Goal: Complete application form

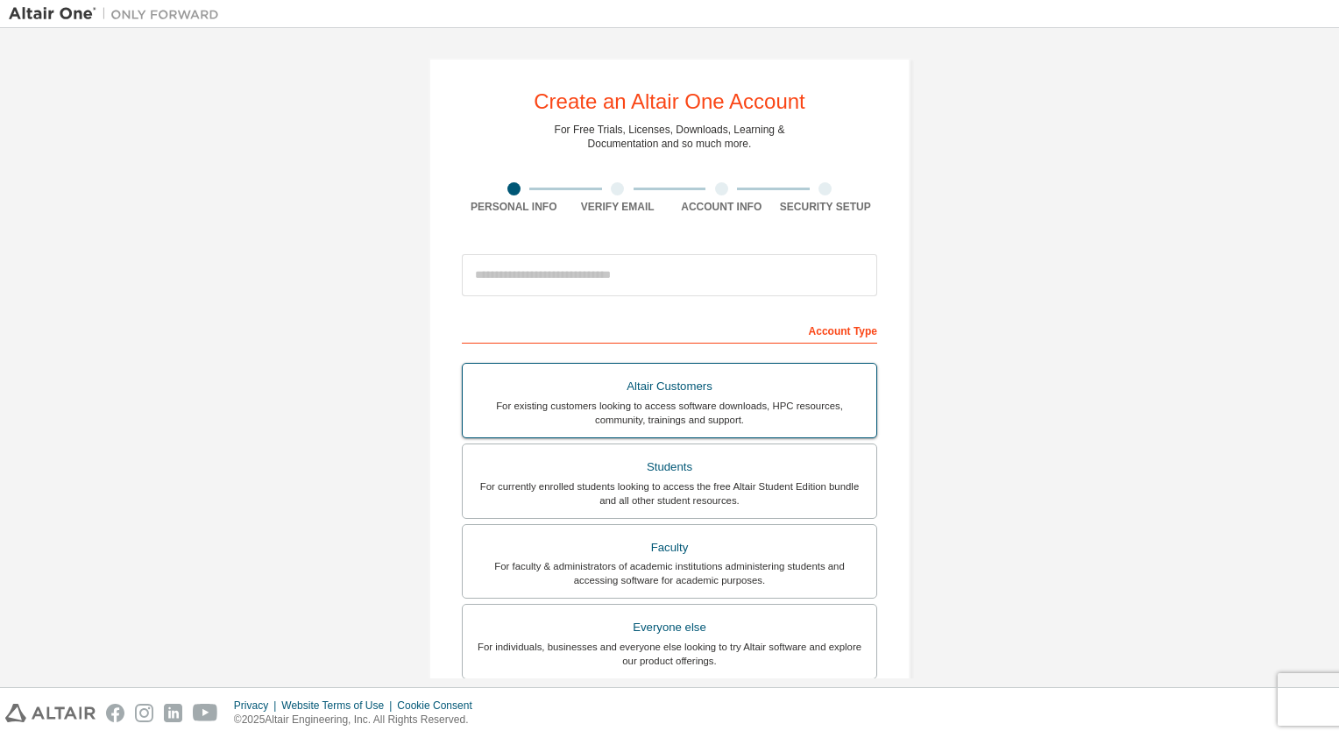
click at [698, 399] on div "For existing customers looking to access software downloads, HPC resources, com…" at bounding box center [669, 413] width 393 height 28
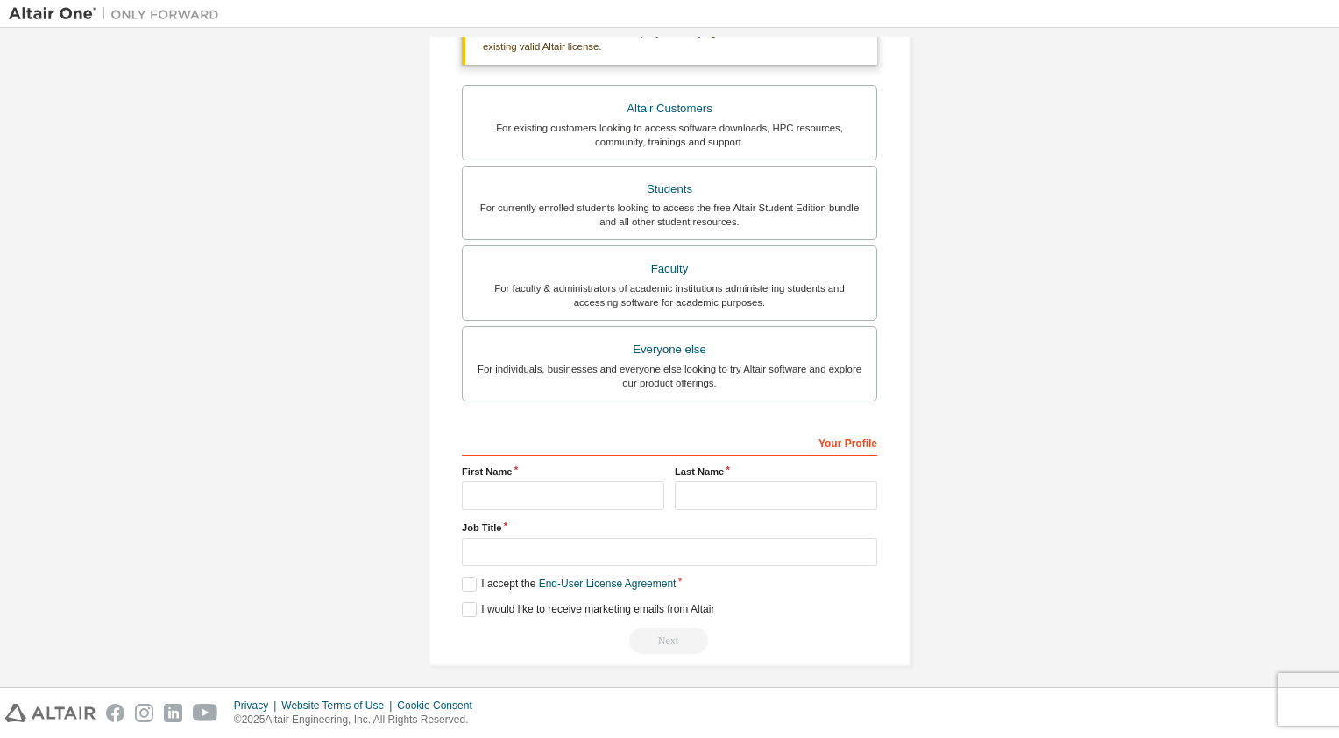
scroll to position [343, 0]
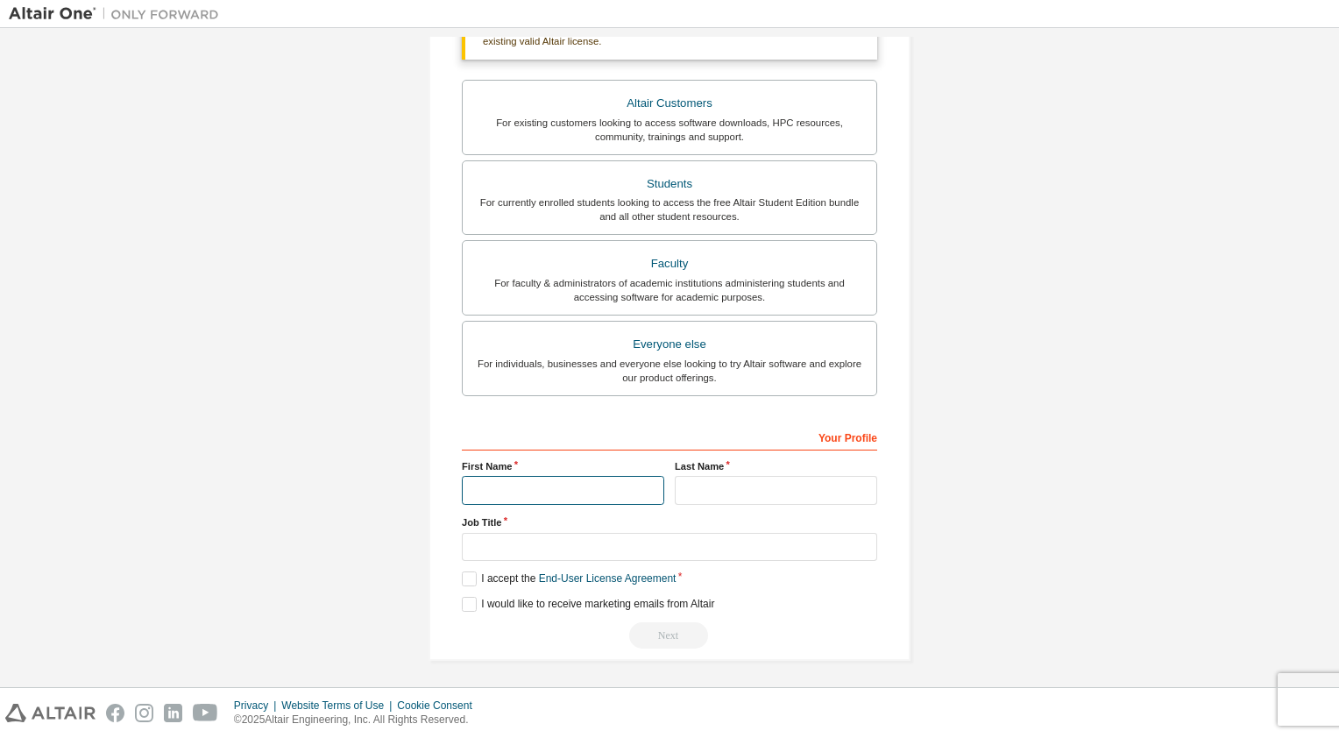
click at [648, 482] on input "text" at bounding box center [563, 490] width 202 height 29
click at [574, 492] on input "text" at bounding box center [563, 490] width 202 height 29
type input "****"
type input "*****"
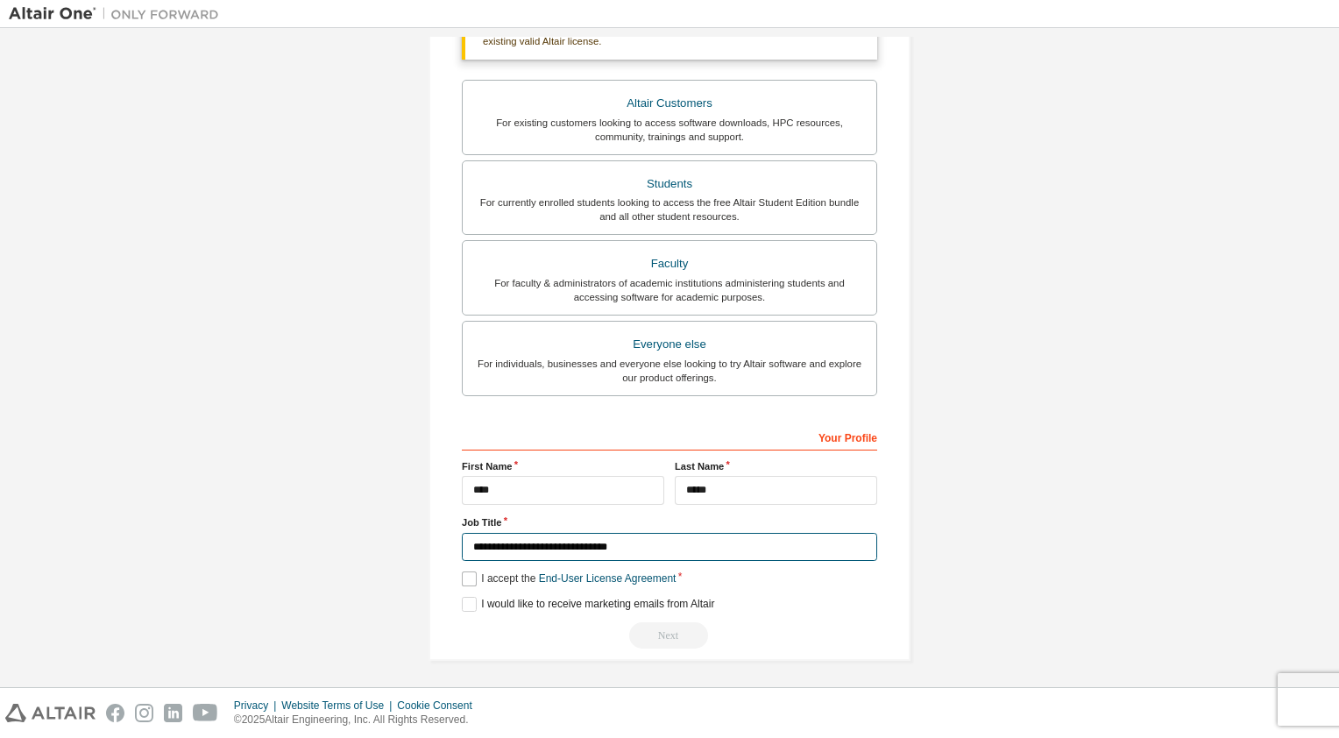
type input "**********"
click at [470, 573] on label "I accept the End-User License Agreement" at bounding box center [569, 578] width 214 height 15
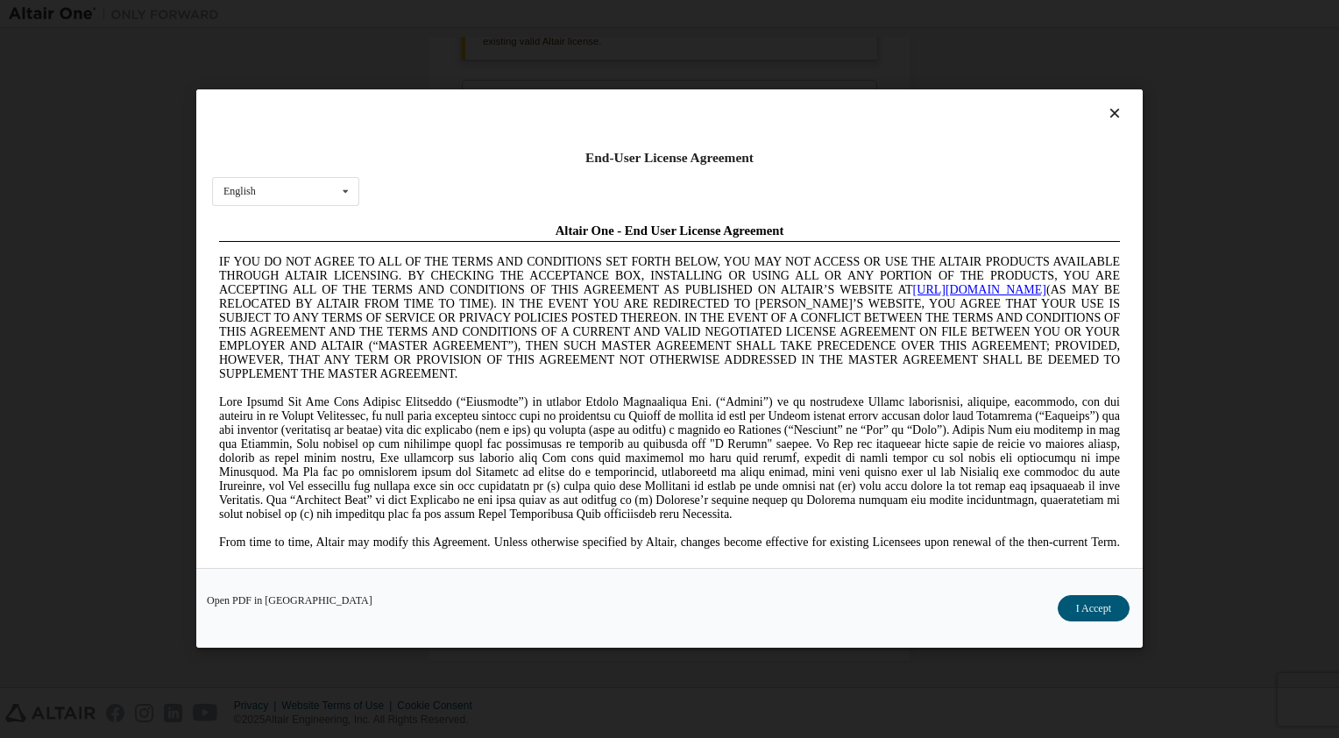
scroll to position [0, 0]
click at [1090, 607] on button "I Accept" at bounding box center [1094, 609] width 72 height 26
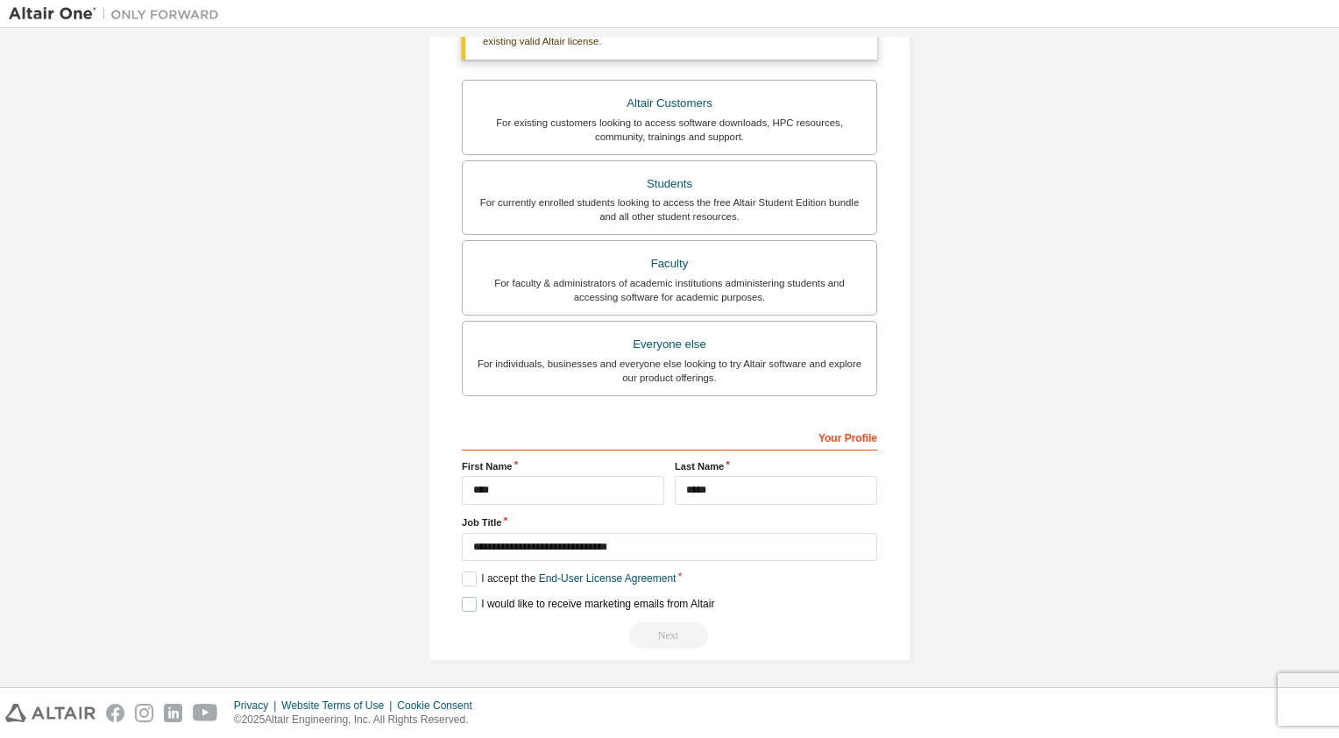
click at [464, 605] on label "I would like to receive marketing emails from Altair" at bounding box center [588, 604] width 252 height 15
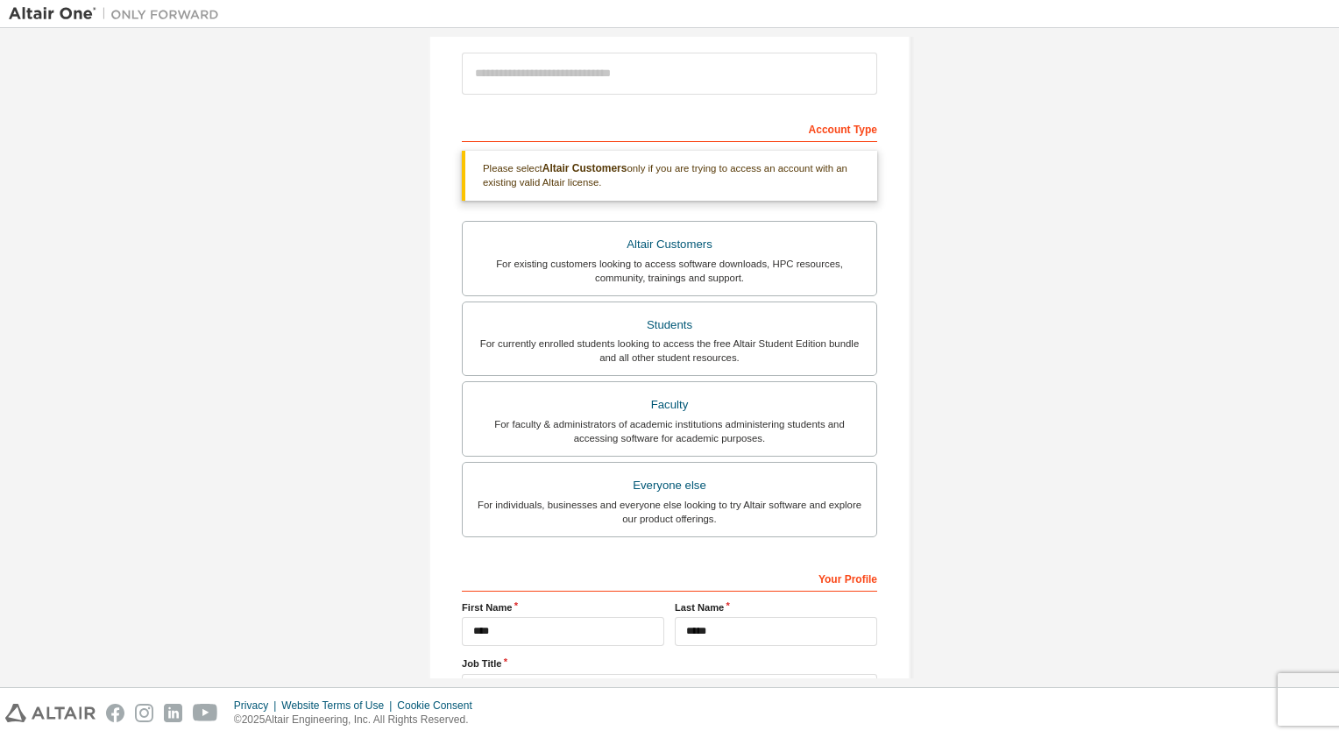
scroll to position [343, 0]
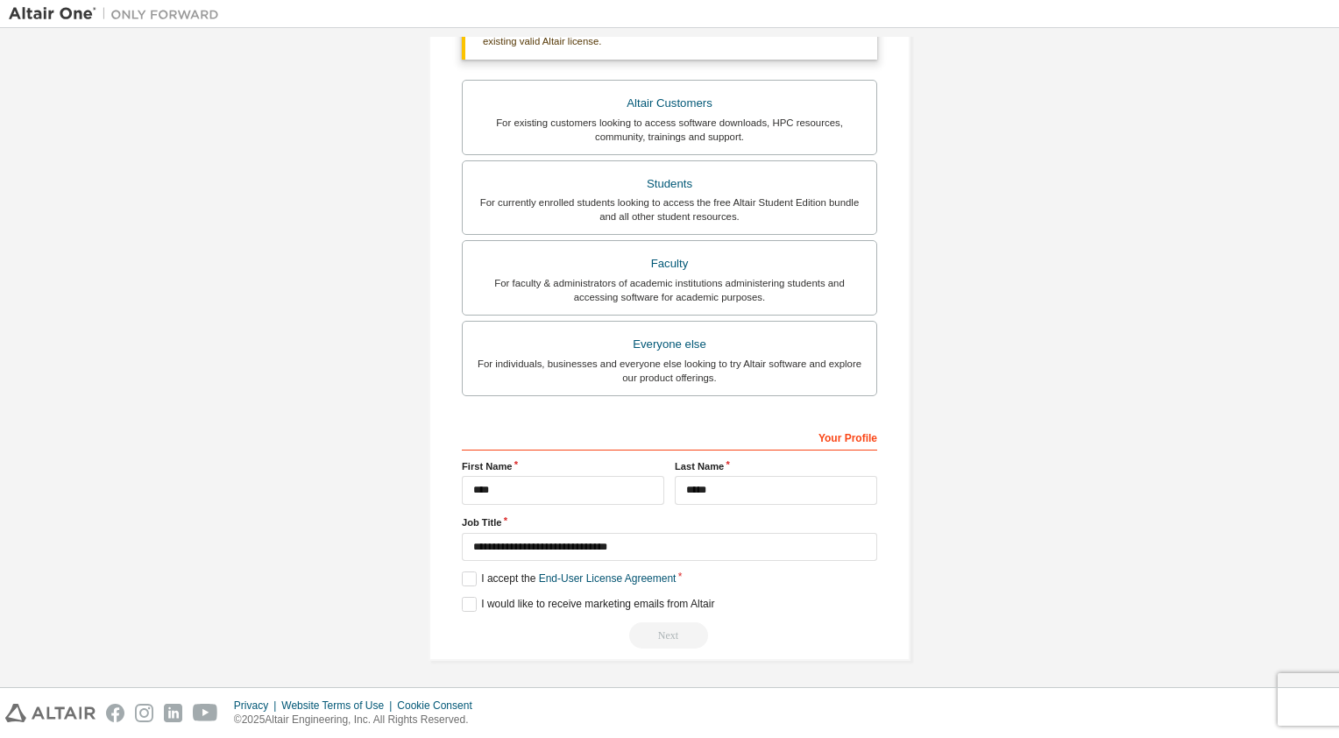
click at [658, 642] on div "Next" at bounding box center [669, 635] width 415 height 26
click at [847, 440] on div "Your Profile" at bounding box center [669, 436] width 415 height 28
drag, startPoint x: 640, startPoint y: 549, endPoint x: 683, endPoint y: 540, distance: 43.8
click at [683, 540] on input "**********" at bounding box center [669, 547] width 415 height 29
click at [658, 580] on link "End-User License Agreement" at bounding box center [608, 578] width 138 height 12
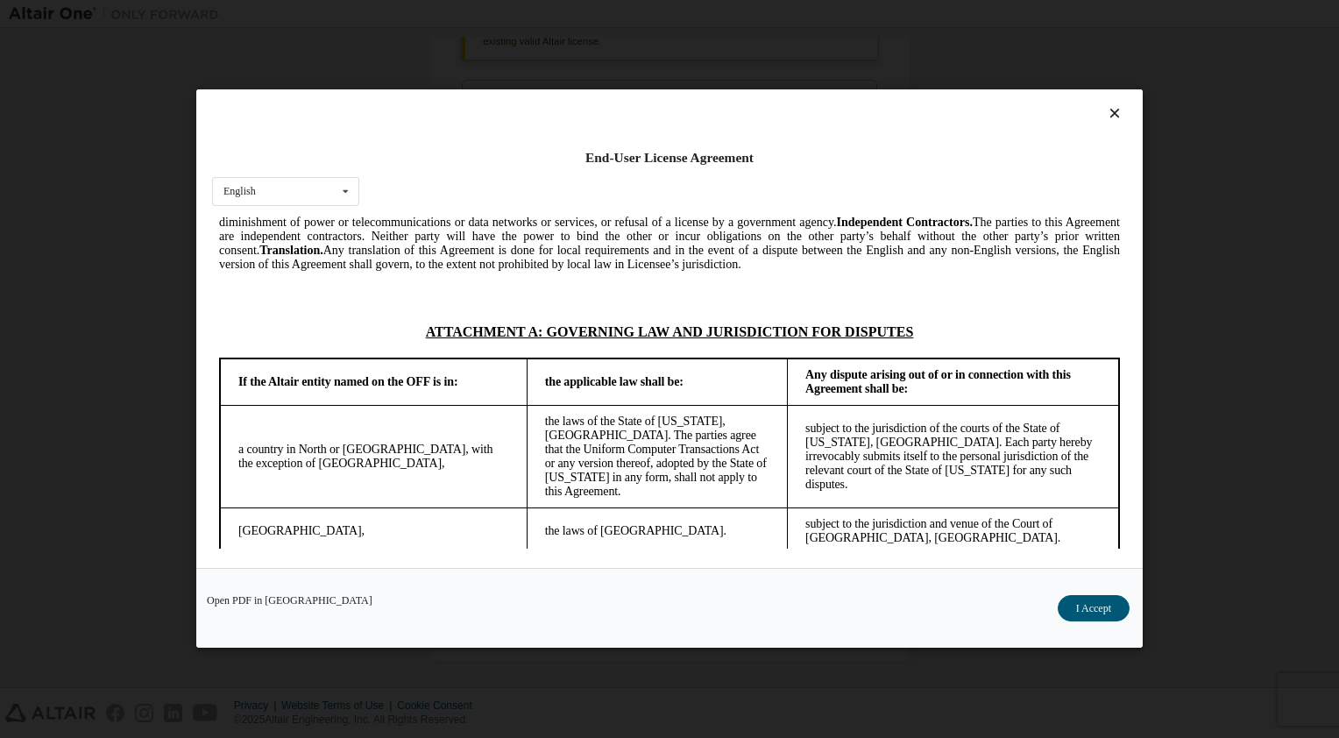
scroll to position [4876, 0]
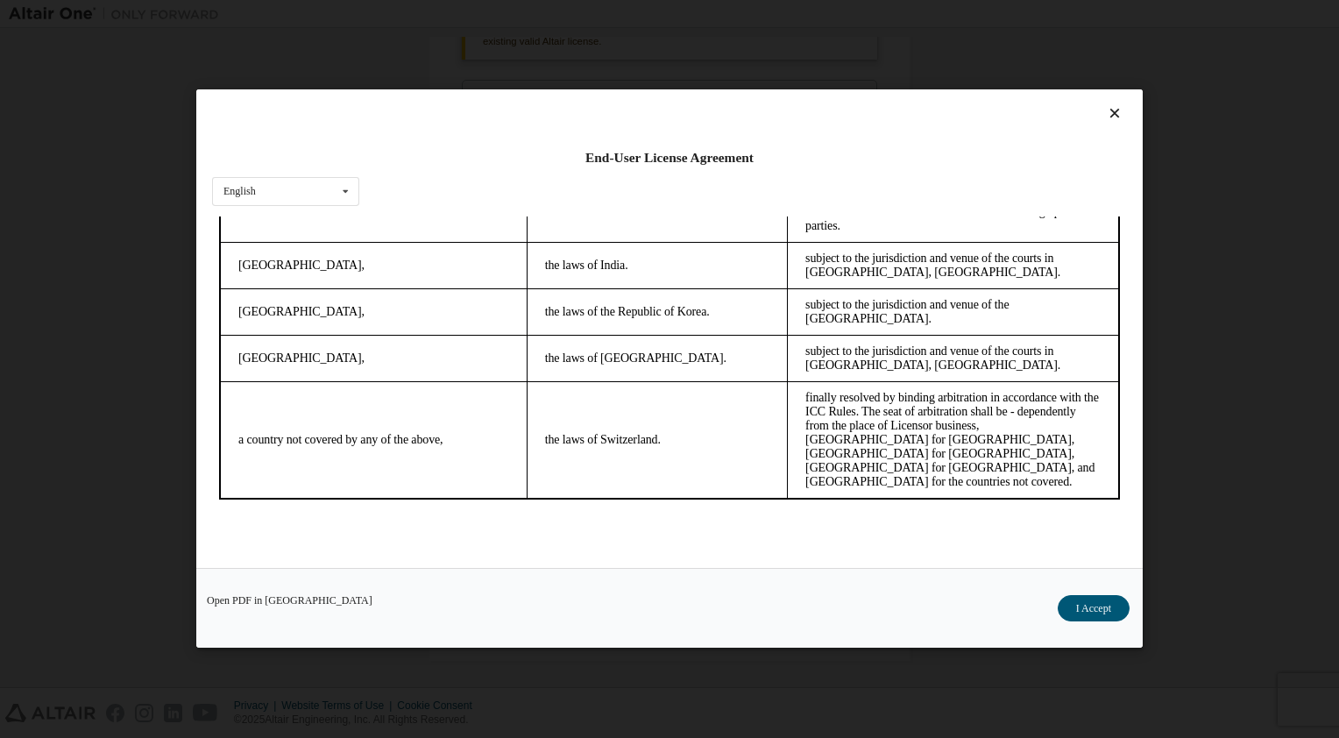
drag, startPoint x: 1119, startPoint y: 345, endPoint x: 1293, endPoint y: 800, distance: 486.8
click at [1076, 600] on button "I Accept" at bounding box center [1094, 609] width 72 height 26
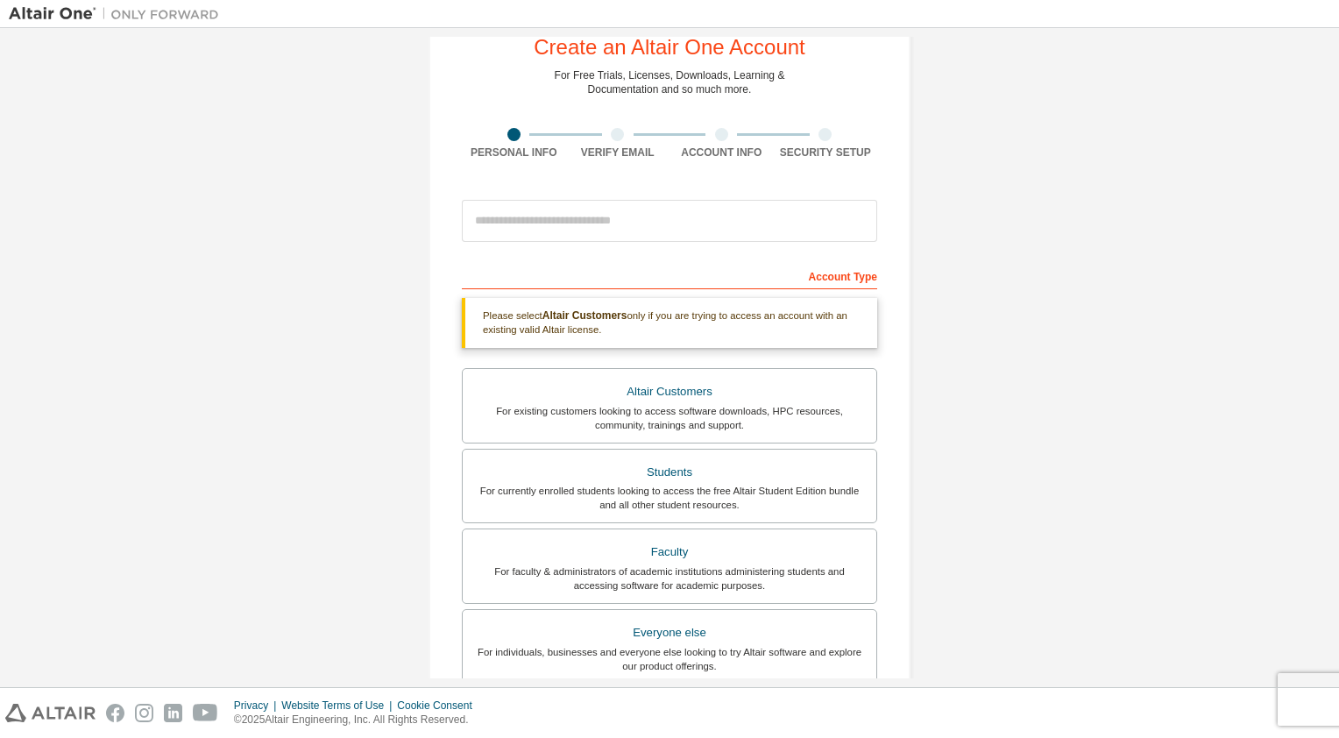
scroll to position [0, 0]
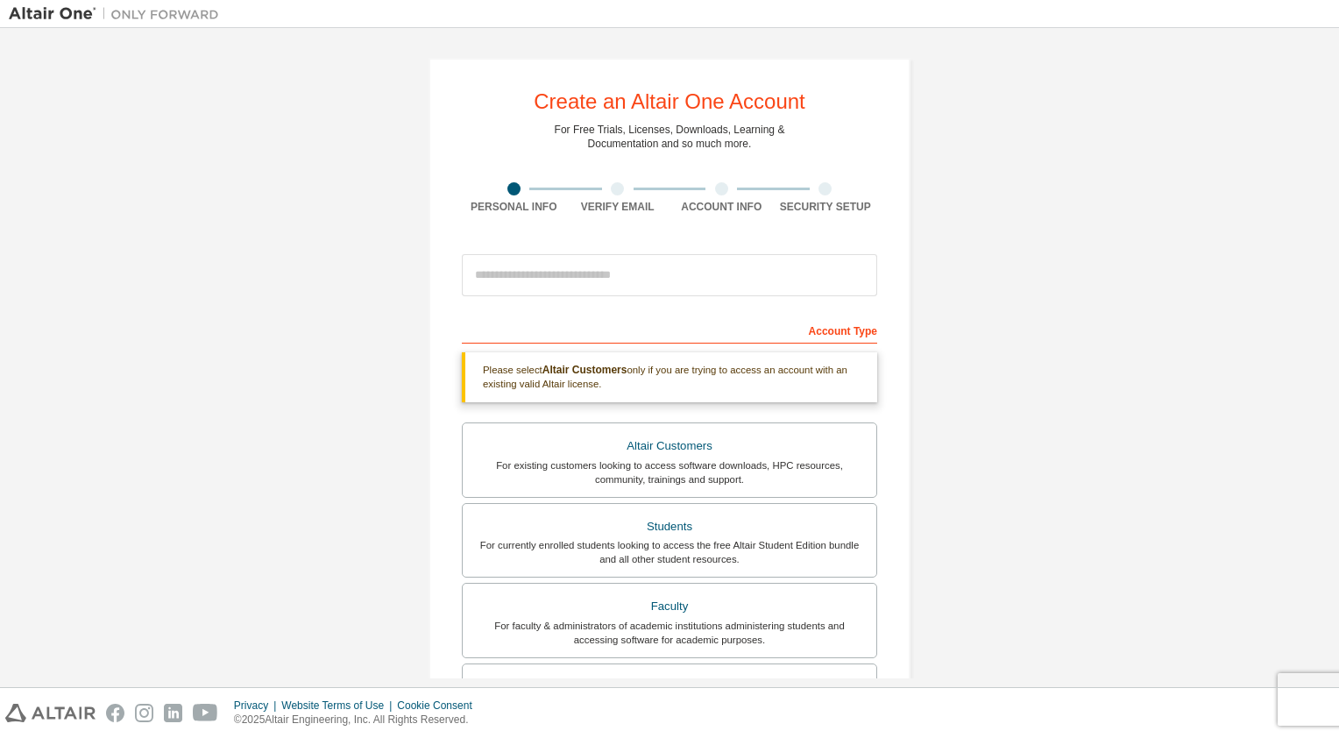
click at [729, 377] on div "Please select Altair Customers only if you are trying to access an account with…" at bounding box center [669, 377] width 415 height 50
click at [712, 471] on div "For existing customers looking to access software downloads, HPC resources, com…" at bounding box center [669, 472] width 393 height 28
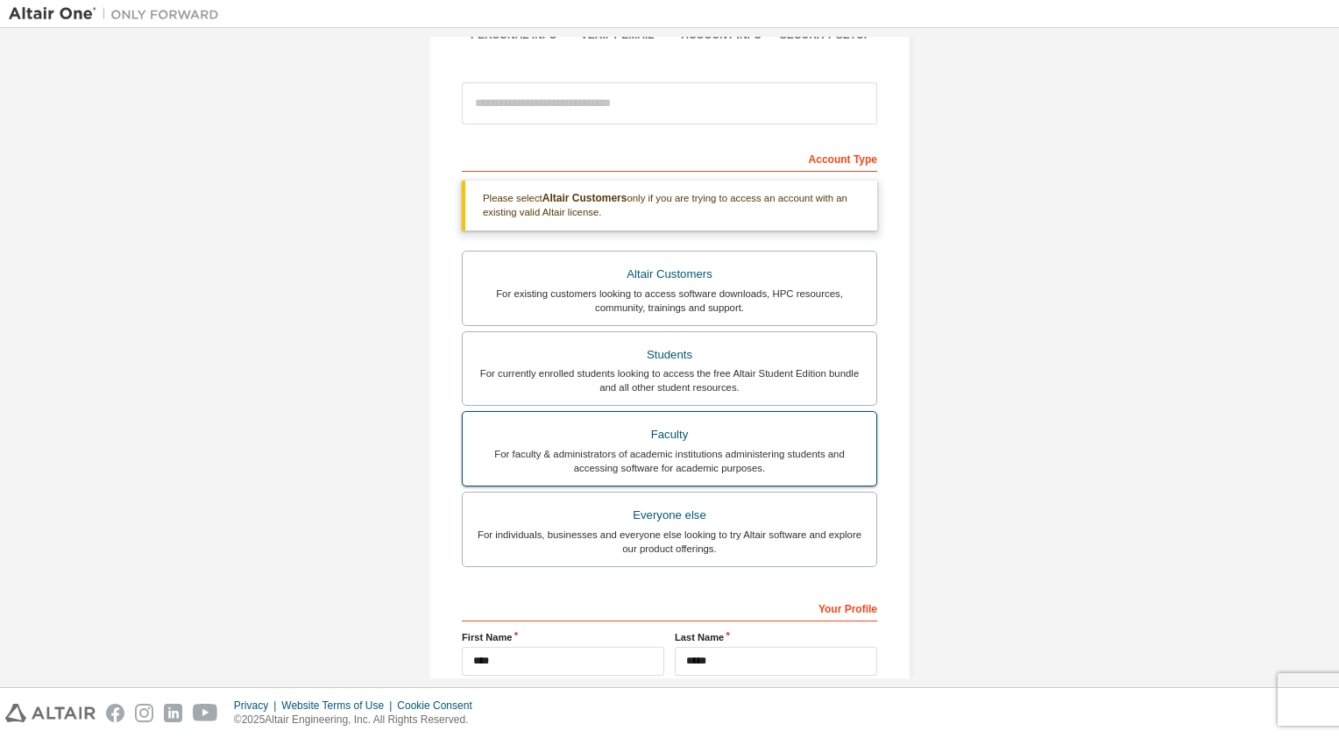
scroll to position [175, 0]
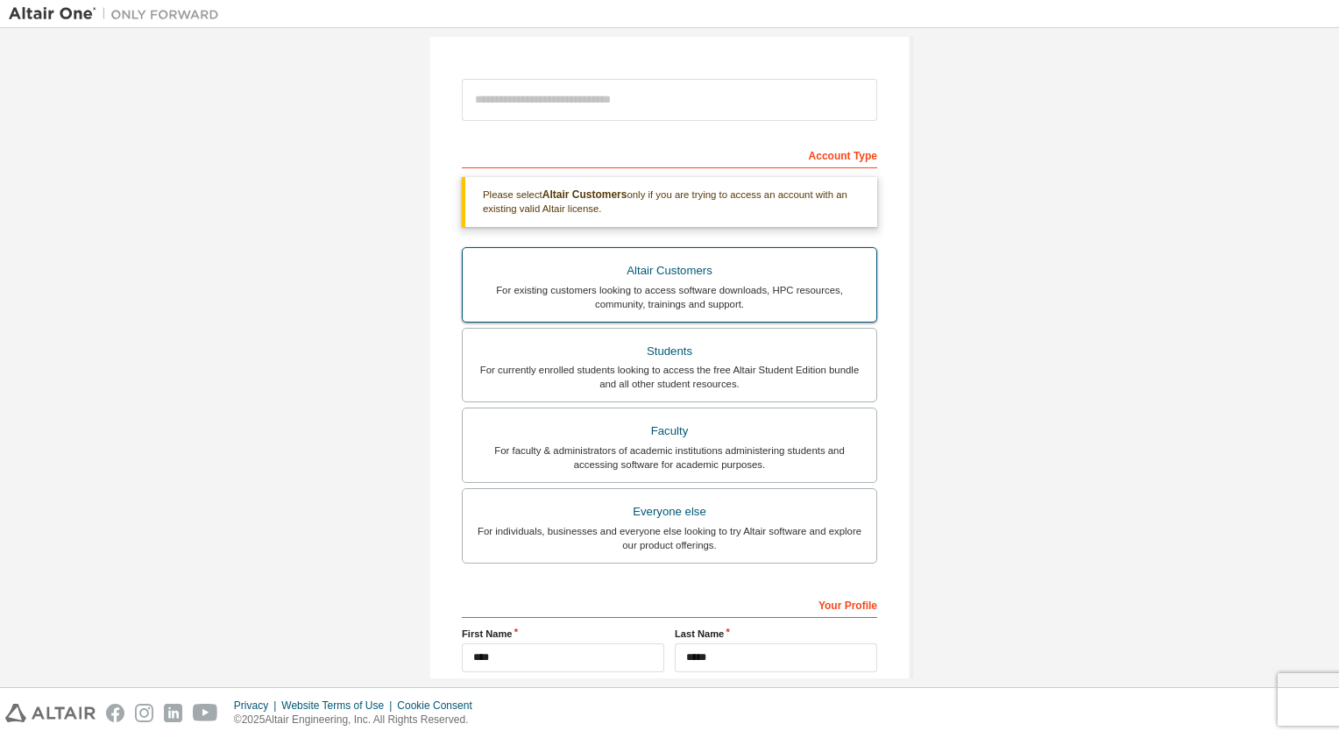
click at [815, 296] on div "For existing customers looking to access software downloads, HPC resources, com…" at bounding box center [669, 297] width 393 height 28
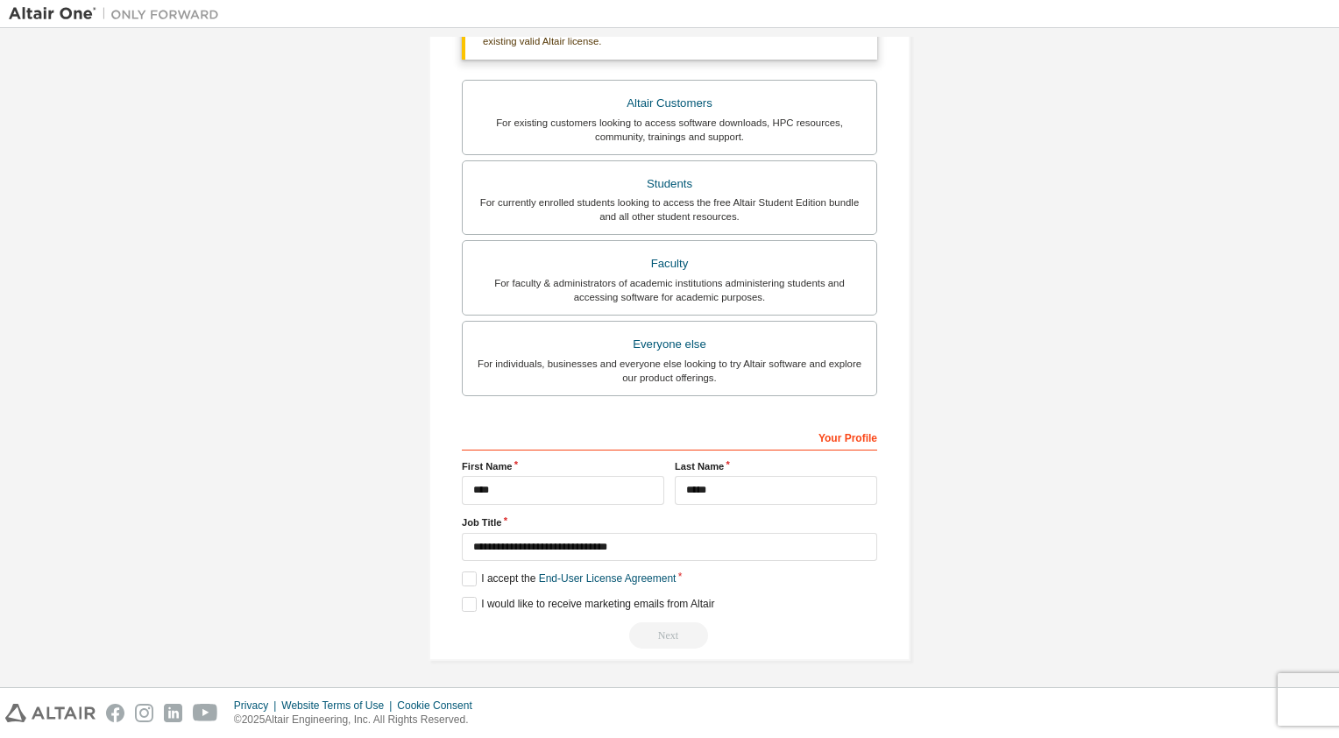
click at [658, 629] on div "Next" at bounding box center [669, 635] width 415 height 26
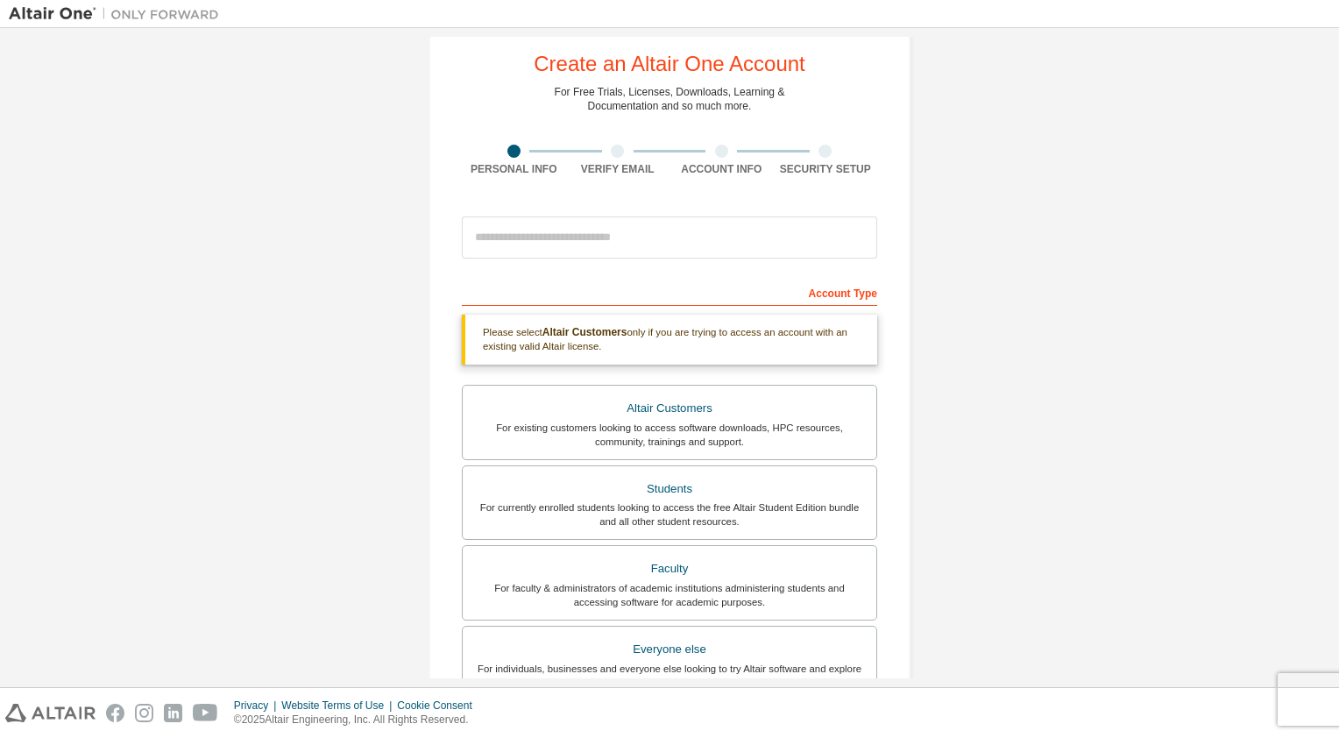
scroll to position [0, 0]
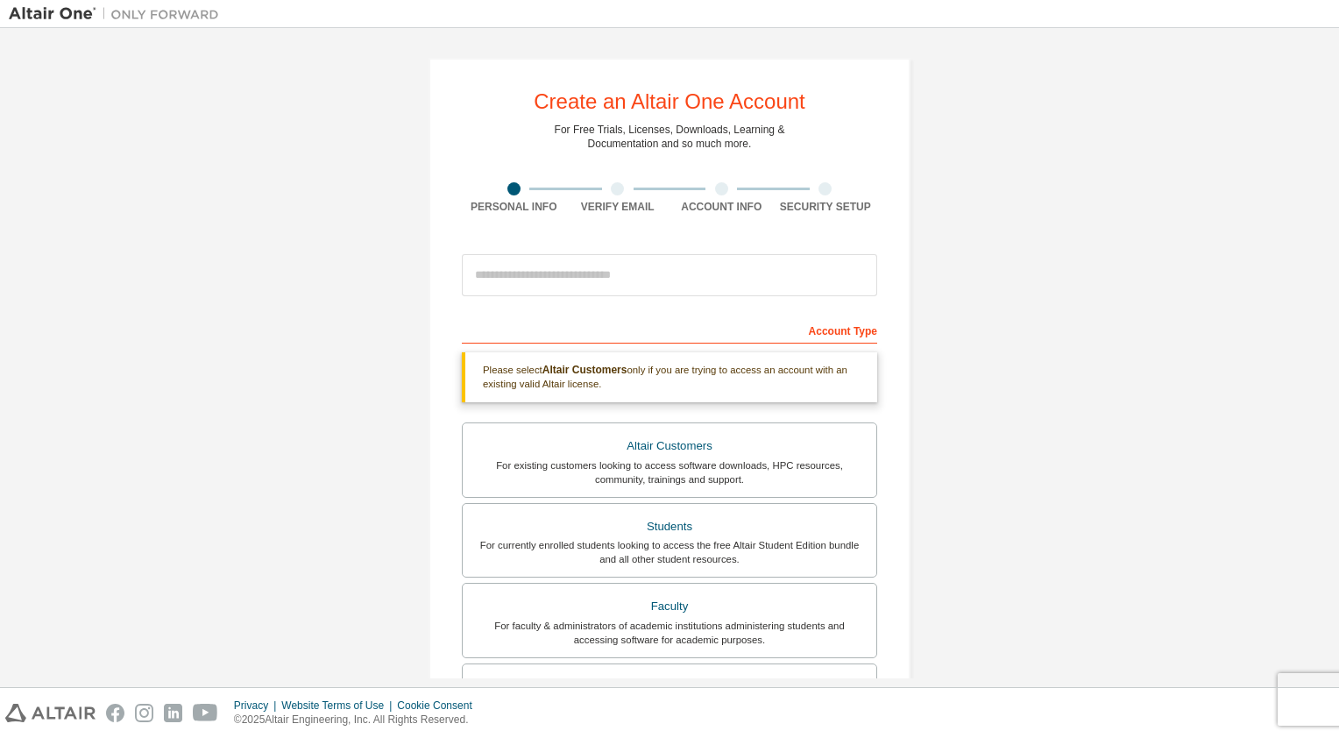
click at [610, 201] on div "Verify Email" at bounding box center [618, 207] width 104 height 14
click at [611, 190] on div at bounding box center [617, 188] width 13 height 13
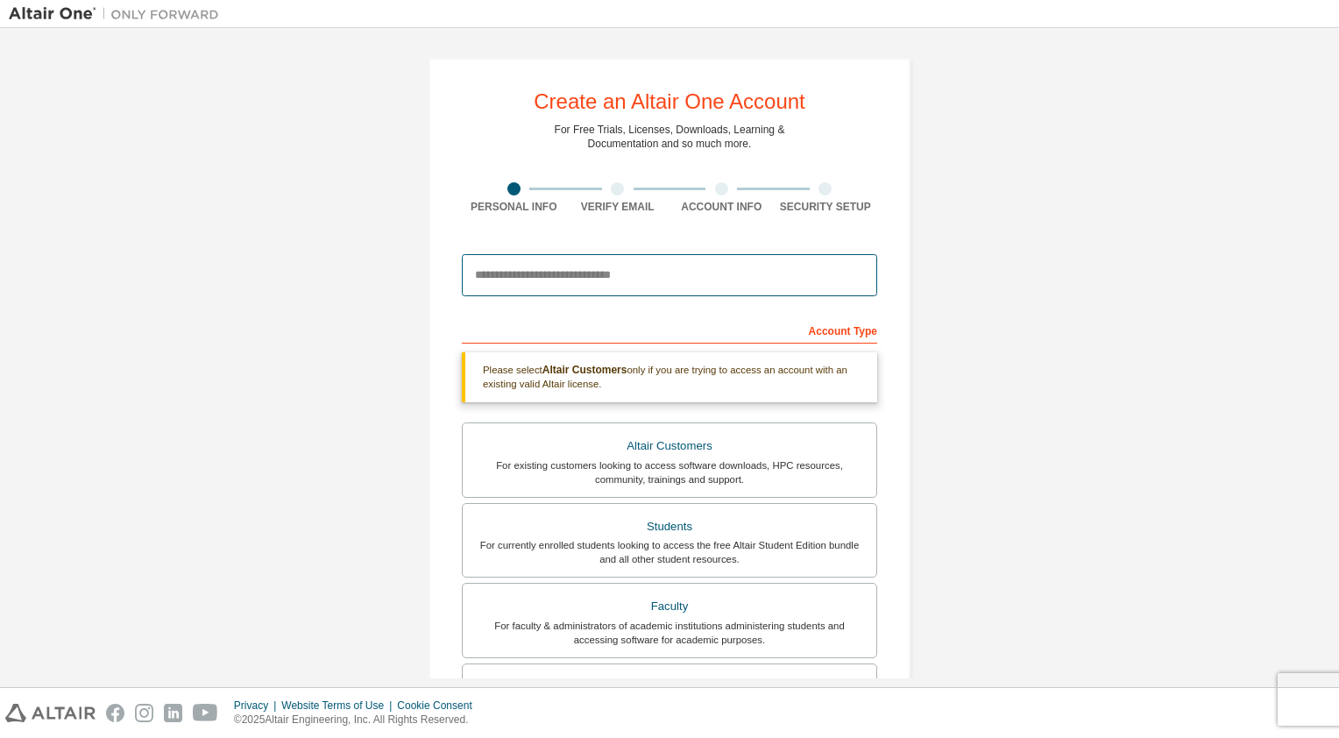
click at [606, 273] on input "email" at bounding box center [669, 275] width 415 height 42
type input "**********"
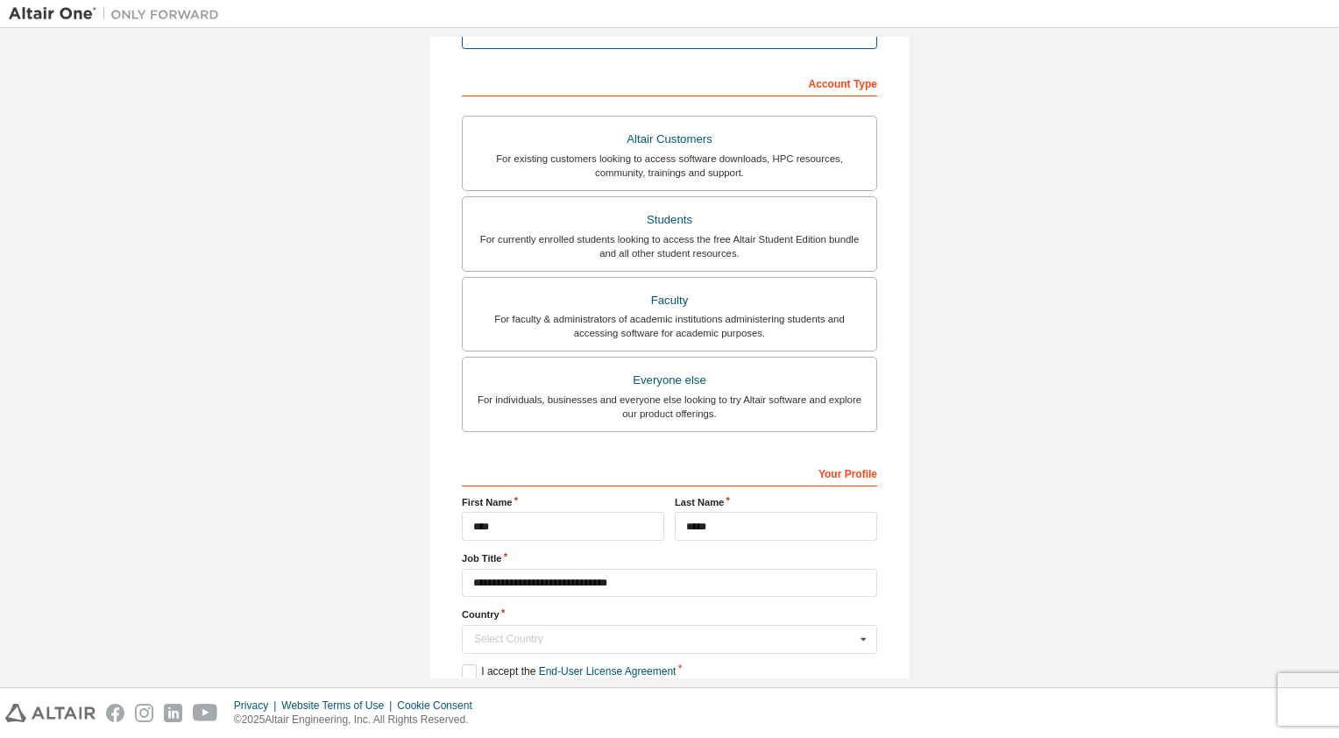
scroll to position [338, 0]
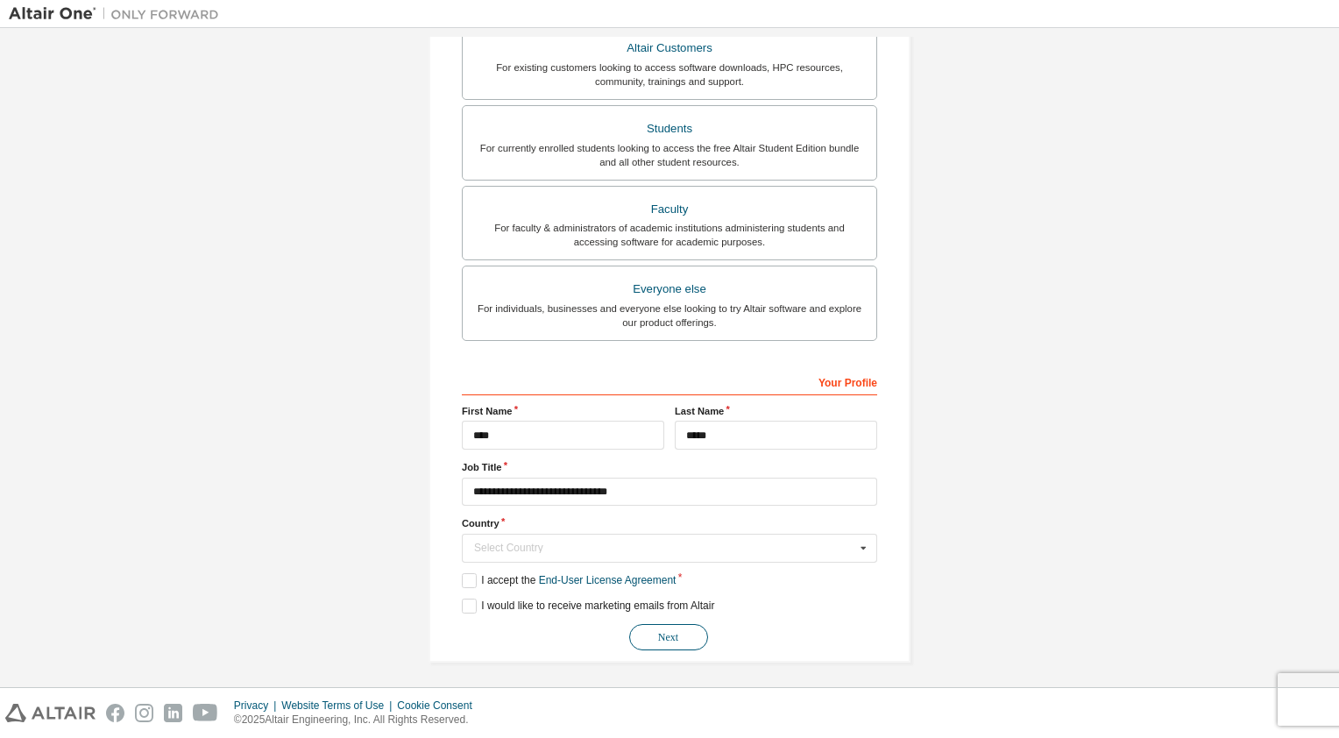
click at [688, 628] on button "Next" at bounding box center [668, 637] width 79 height 26
click at [696, 536] on input "text" at bounding box center [671, 548] width 414 height 27
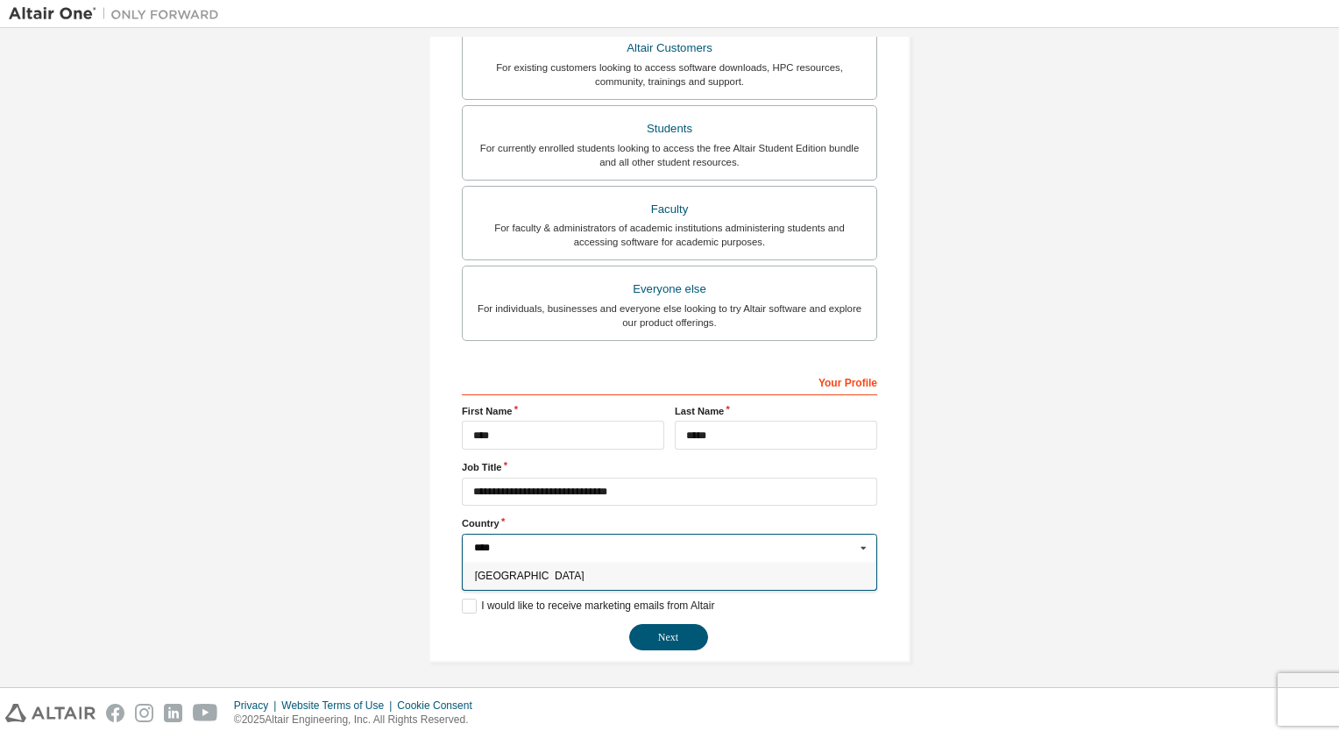
type input "****"
click at [673, 574] on span "[GEOGRAPHIC_DATA]" at bounding box center [670, 575] width 390 height 11
type input "***"
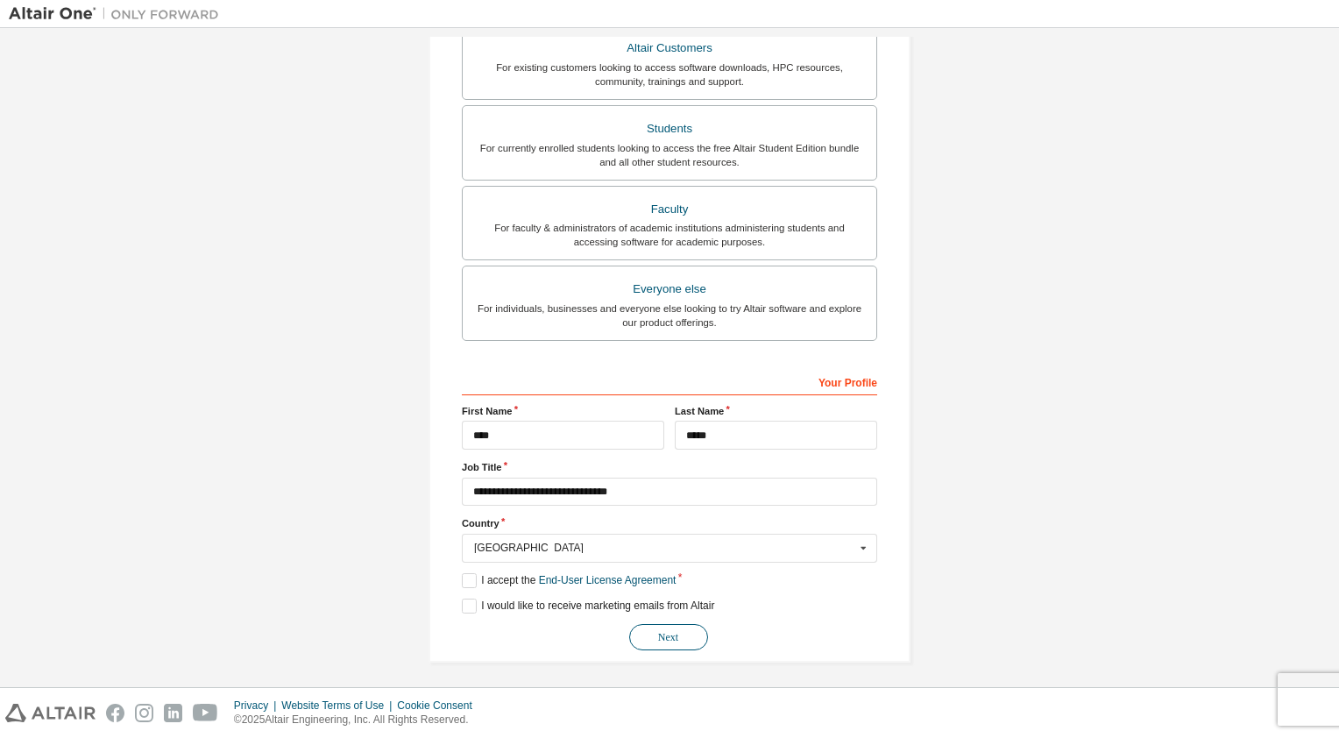
click at [643, 631] on button "Next" at bounding box center [668, 637] width 79 height 26
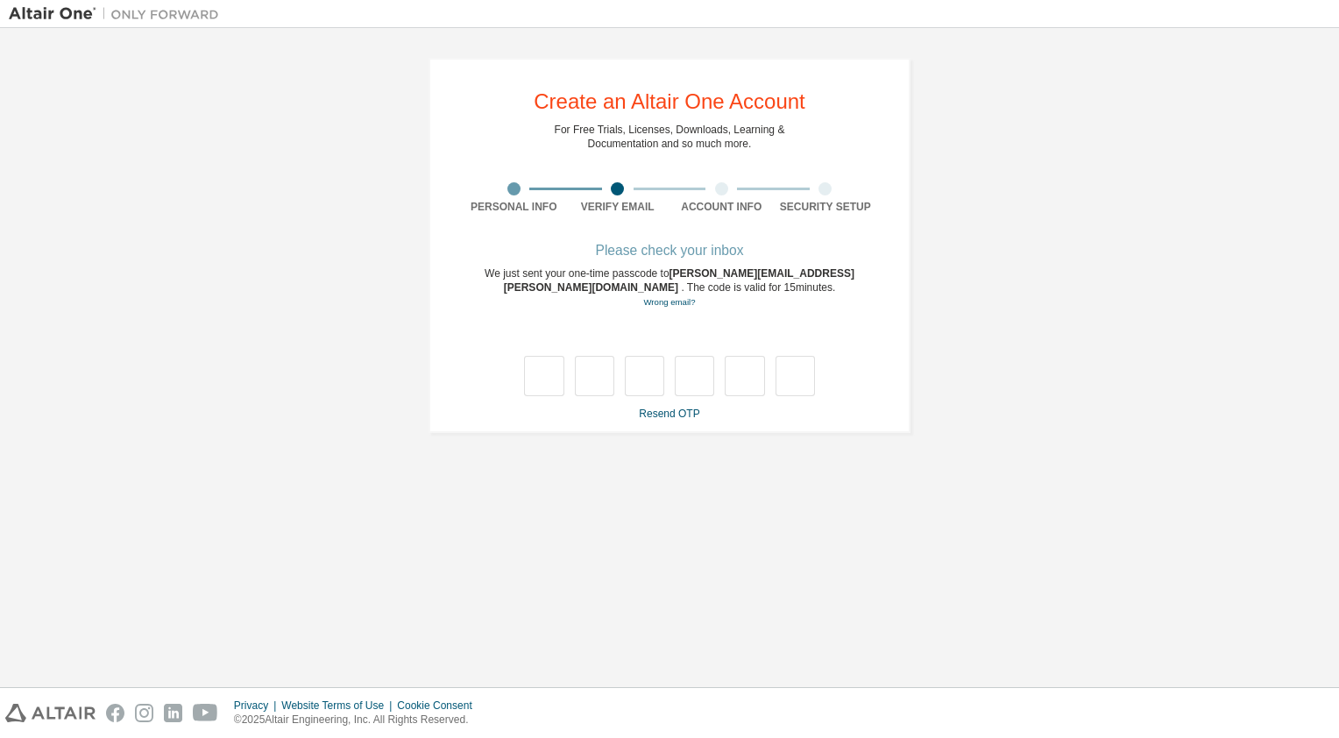
scroll to position [0, 0]
click at [539, 376] on input "text" at bounding box center [543, 376] width 39 height 40
type input "*"
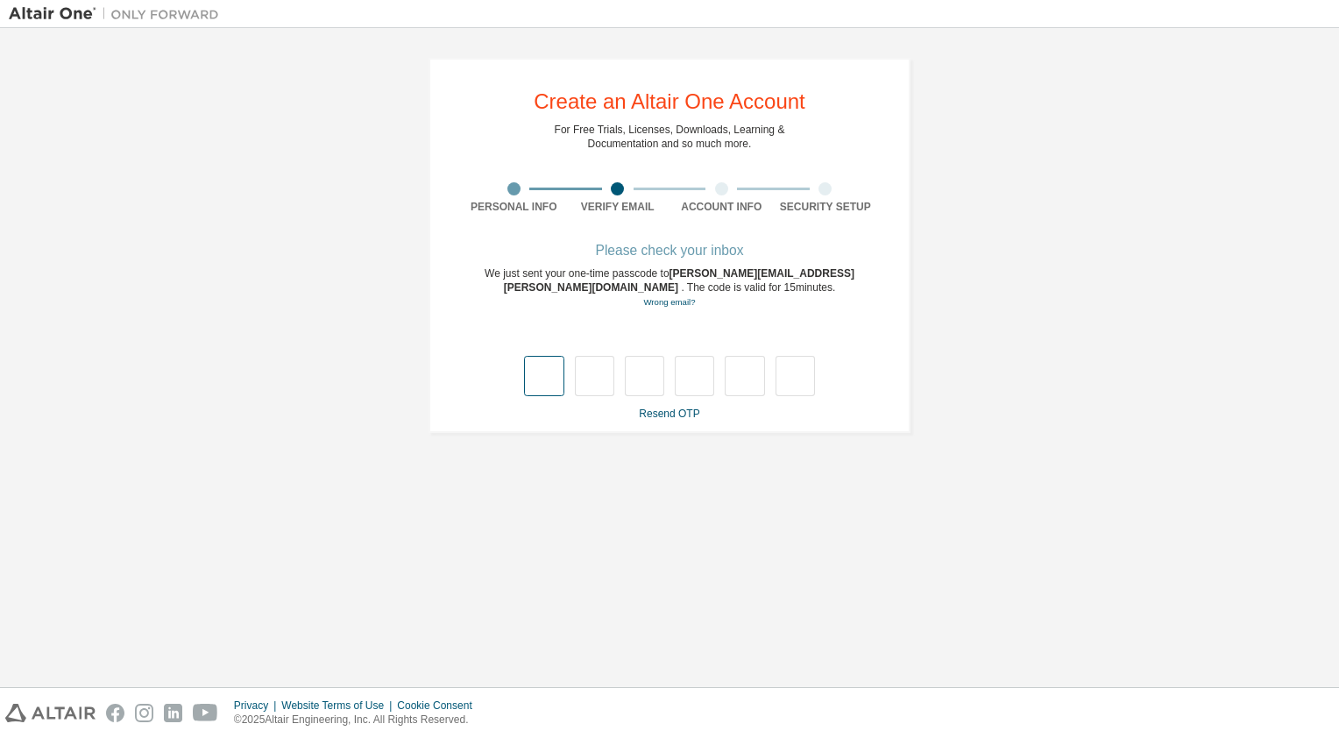
type input "*"
